Goal: Task Accomplishment & Management: Use online tool/utility

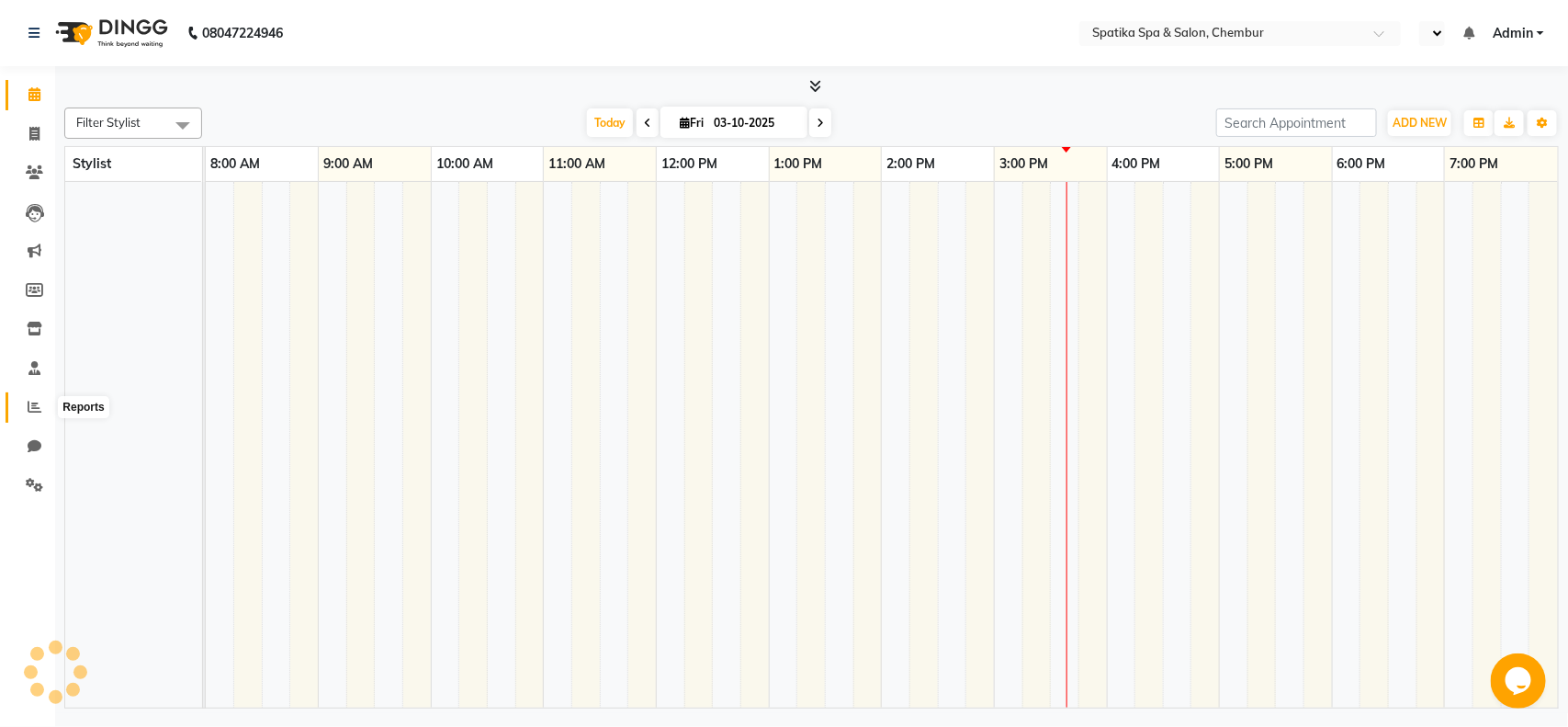
click at [29, 400] on icon at bounding box center [34, 406] width 13 height 13
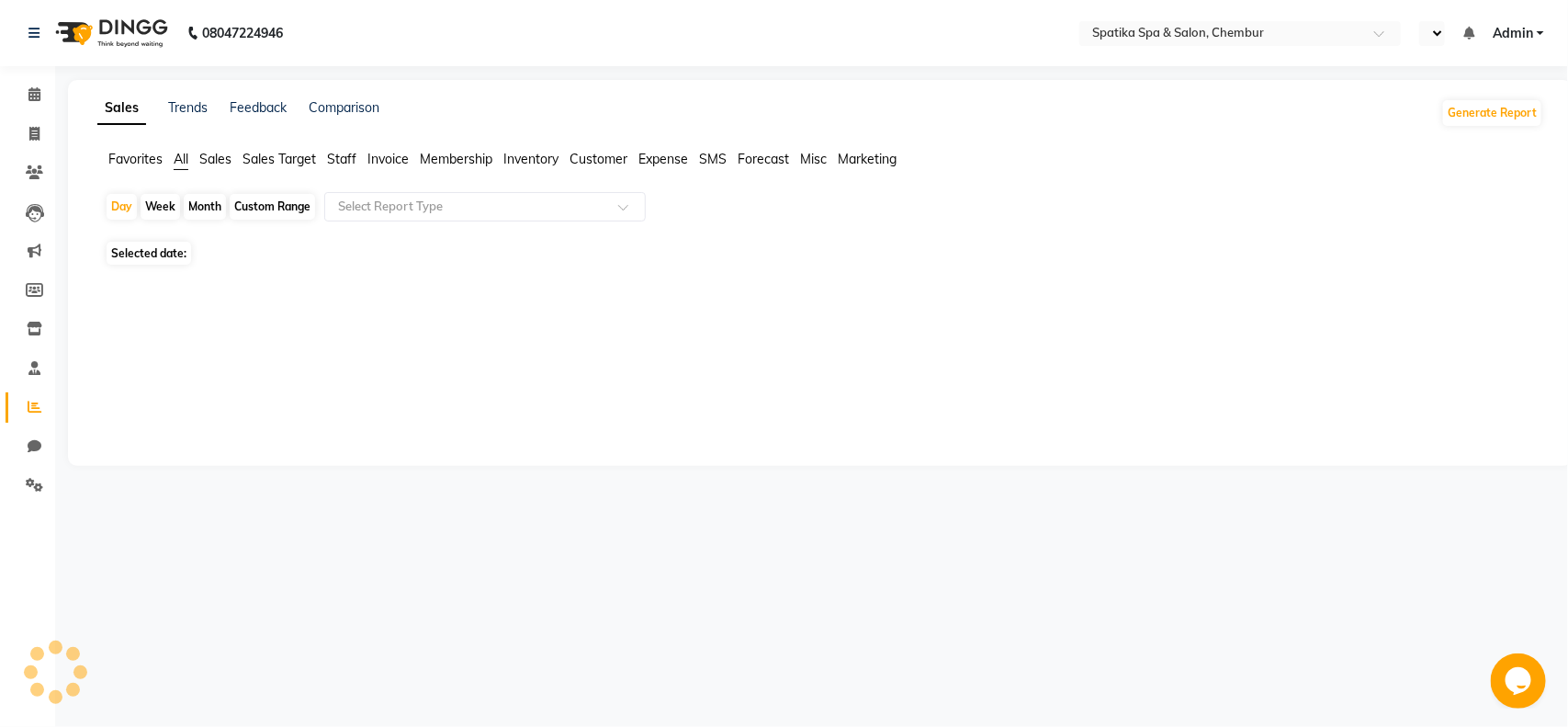
click at [341, 158] on span "Staff" at bounding box center [342, 158] width 29 height 16
click at [204, 204] on div "Month" at bounding box center [205, 206] width 42 height 26
select select "10"
select select "2025"
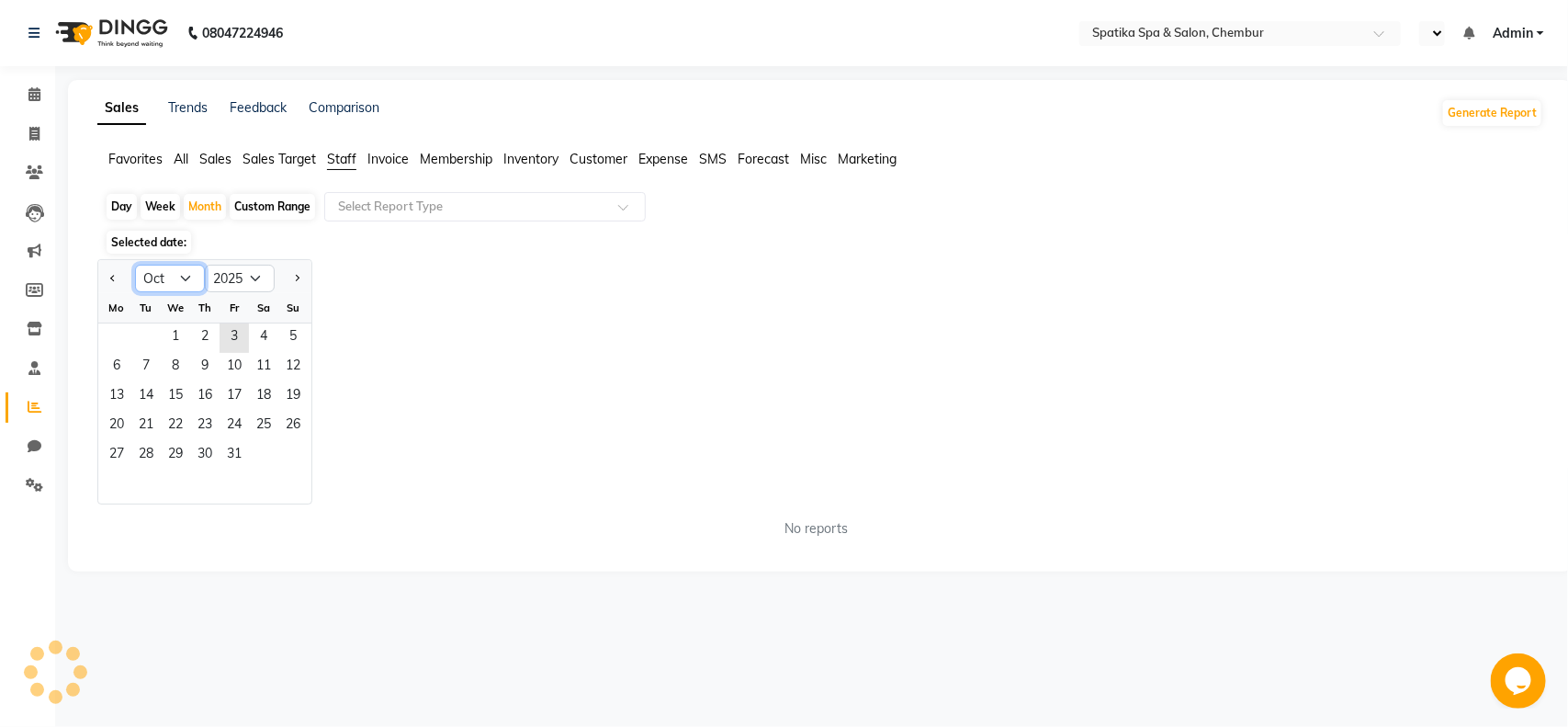
click at [174, 274] on select "Jan Feb Mar Apr May Jun [DATE] Aug Sep Oct Nov Dec" at bounding box center [169, 278] width 69 height 28
select select "9"
click at [135, 265] on select "Jan Feb Mar Apr May Jun [DATE] Aug Sep Oct Nov Dec" at bounding box center [169, 278] width 69 height 28
click at [120, 333] on span "1" at bounding box center [116, 338] width 29 height 29
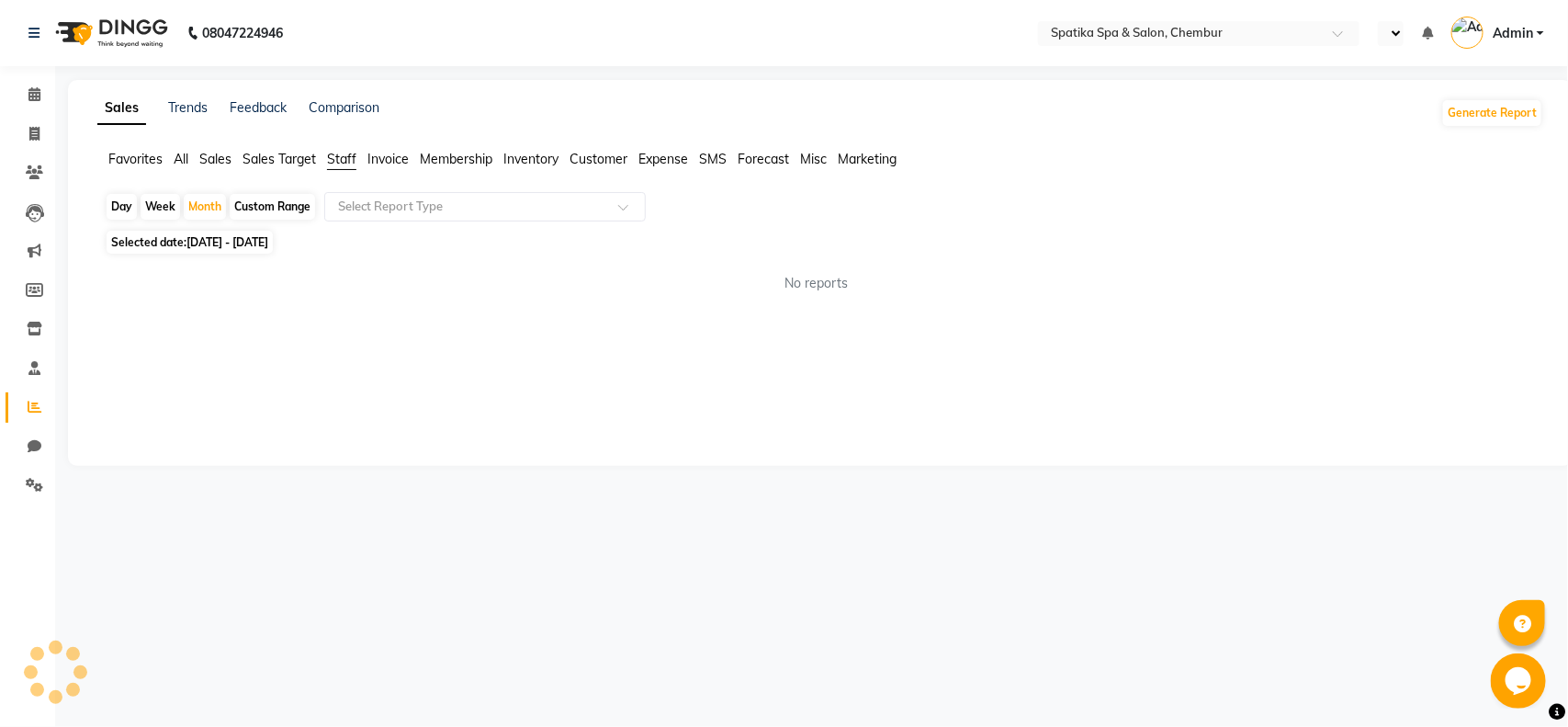
select select "en"
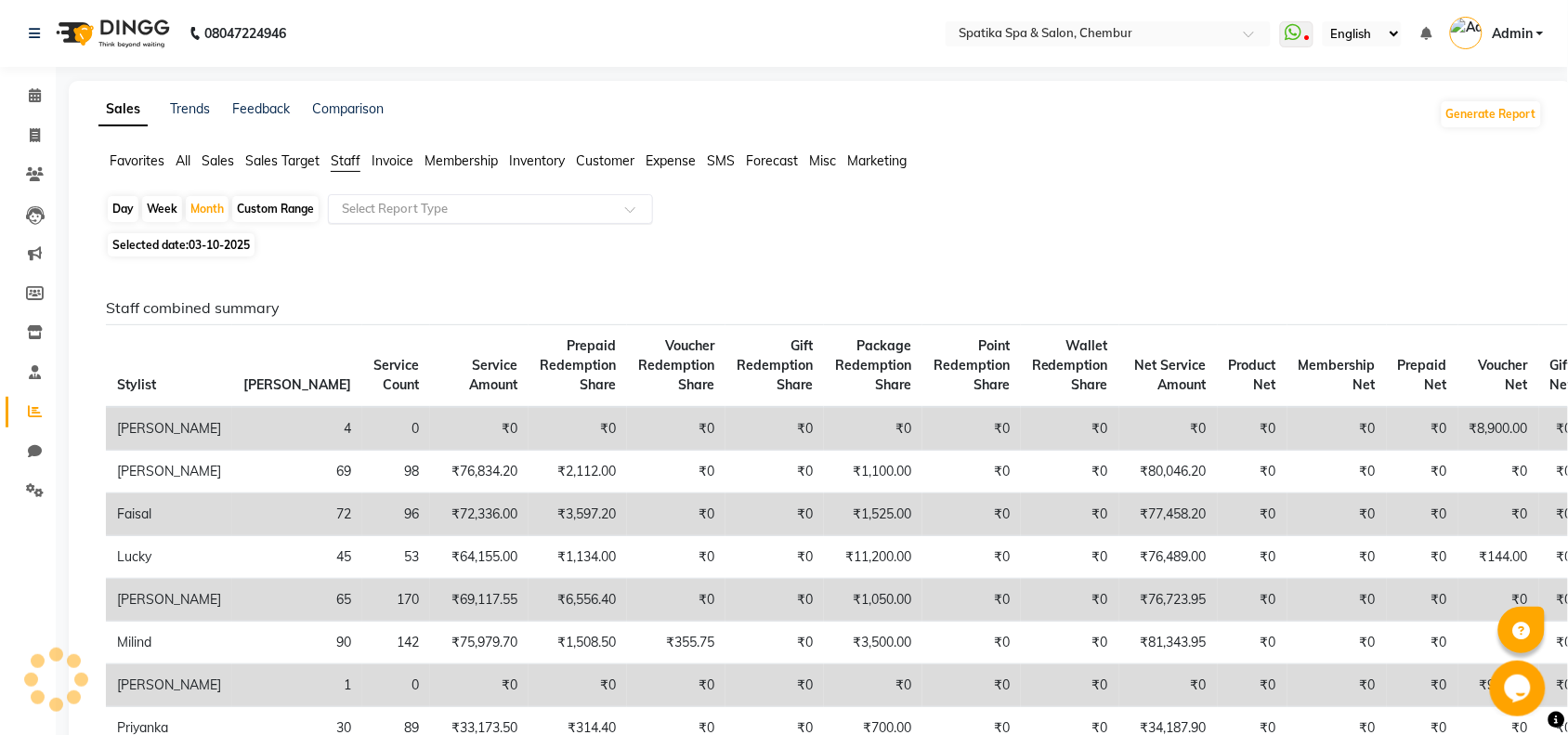
click at [440, 207] on input "text" at bounding box center [471, 209] width 267 height 18
click at [210, 212] on div "Month" at bounding box center [207, 209] width 42 height 26
select select "9"
select select "2025"
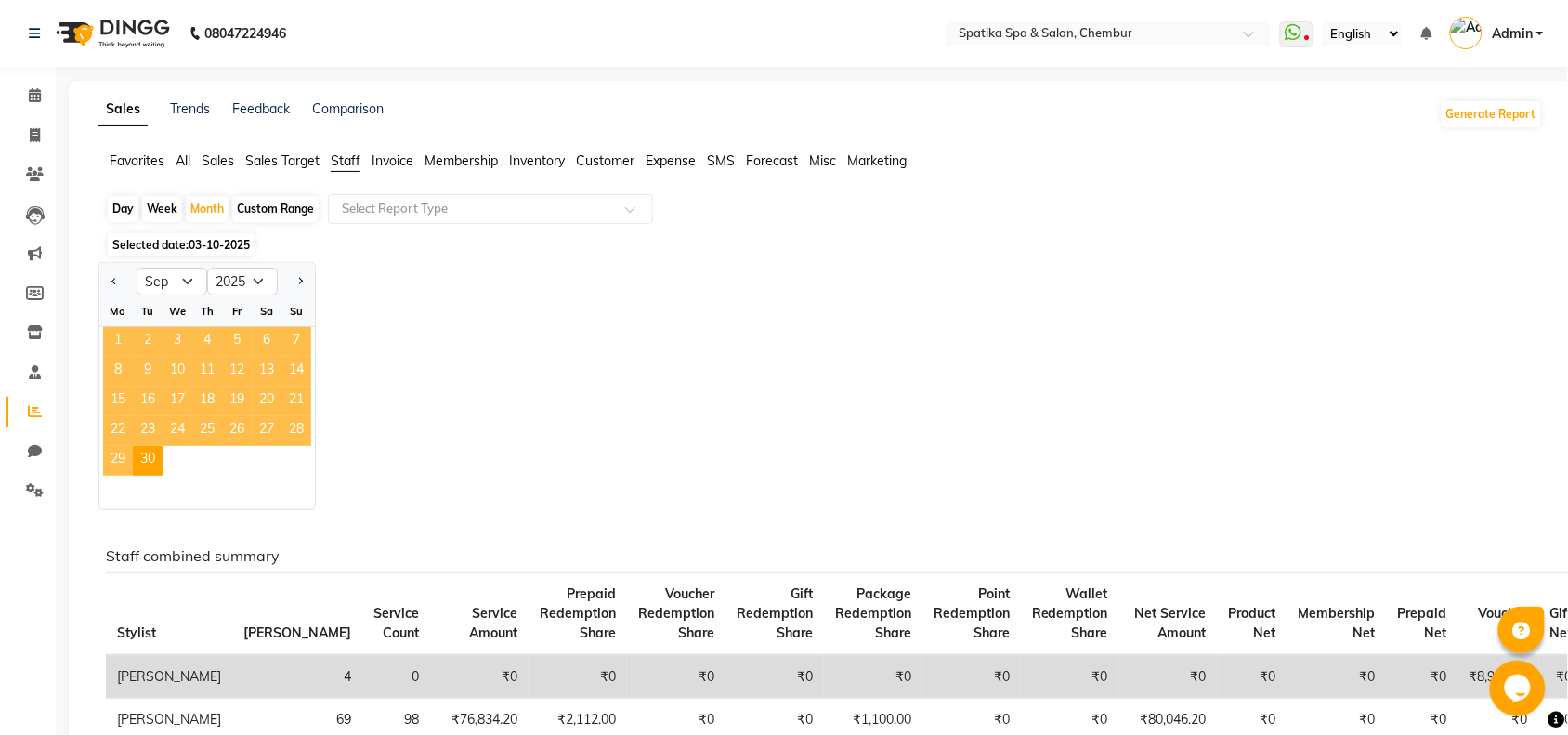
click at [114, 339] on span "1" at bounding box center [117, 342] width 30 height 30
click at [815, 251] on div "Selected date: [DATE] - [DATE]" at bounding box center [824, 244] width 1437 height 19
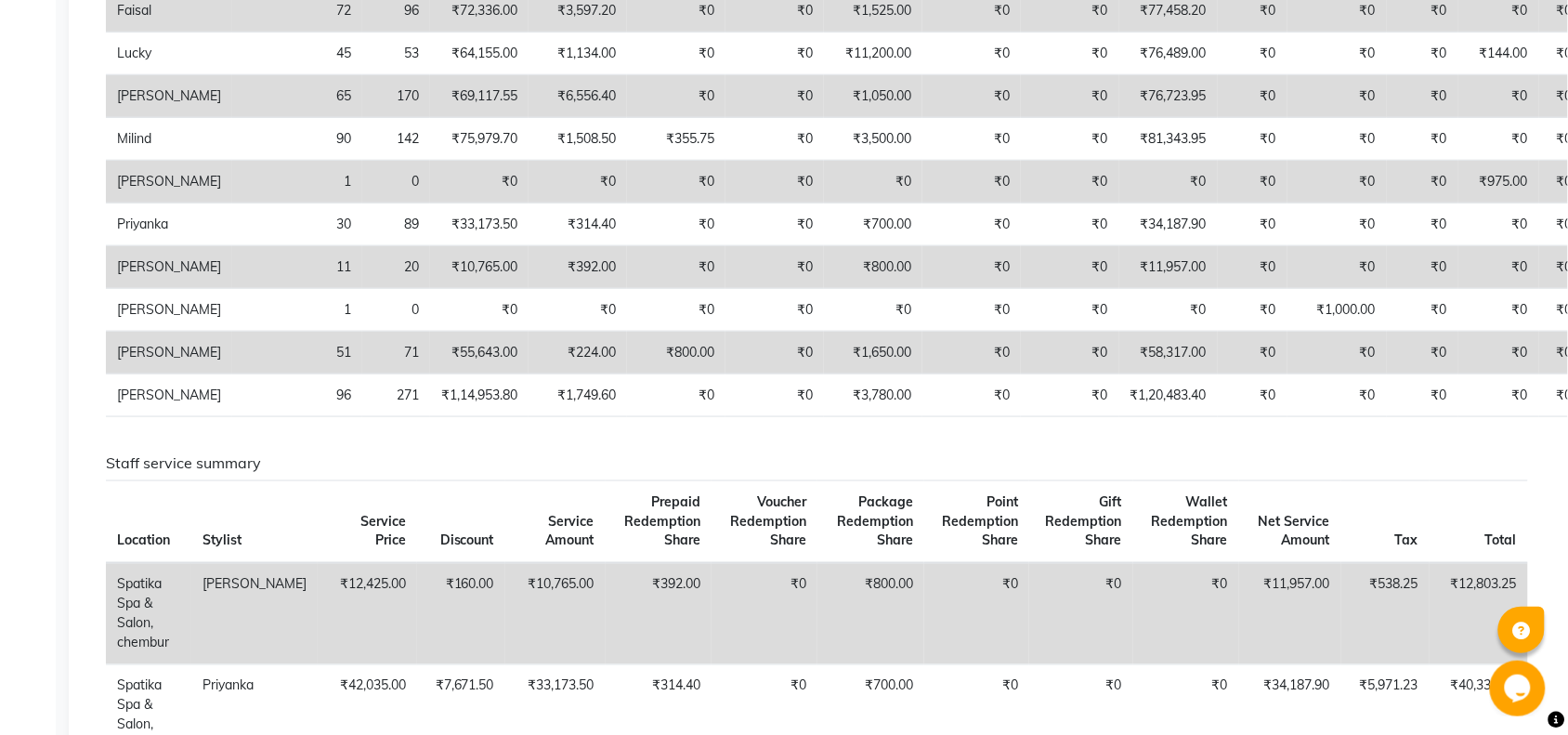
scroll to position [457, 0]
